Goal: Find specific page/section: Find specific page/section

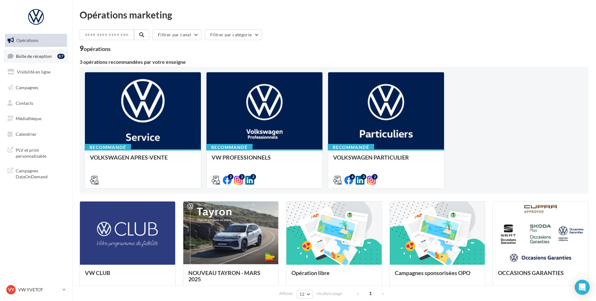
click at [65, 53] on div "87" at bounding box center [62, 56] width 10 height 9
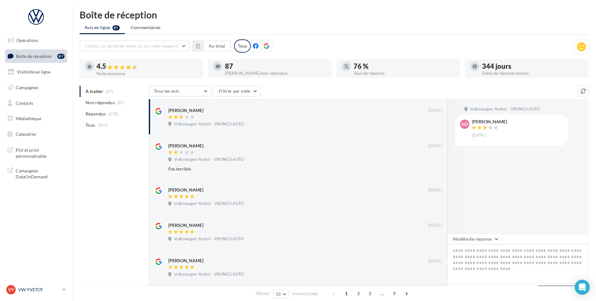
click at [31, 290] on p "VW YVETOT" at bounding box center [39, 290] width 42 height 6
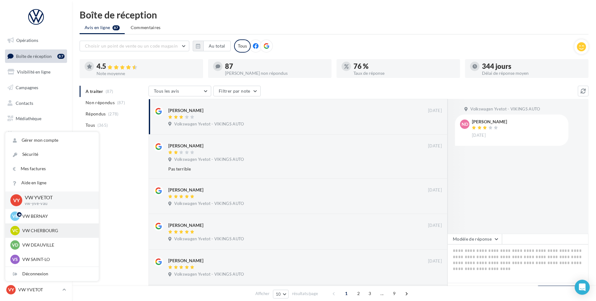
click at [44, 231] on p "VW CHERBOURG" at bounding box center [56, 231] width 69 height 6
